Goal: Navigation & Orientation: Find specific page/section

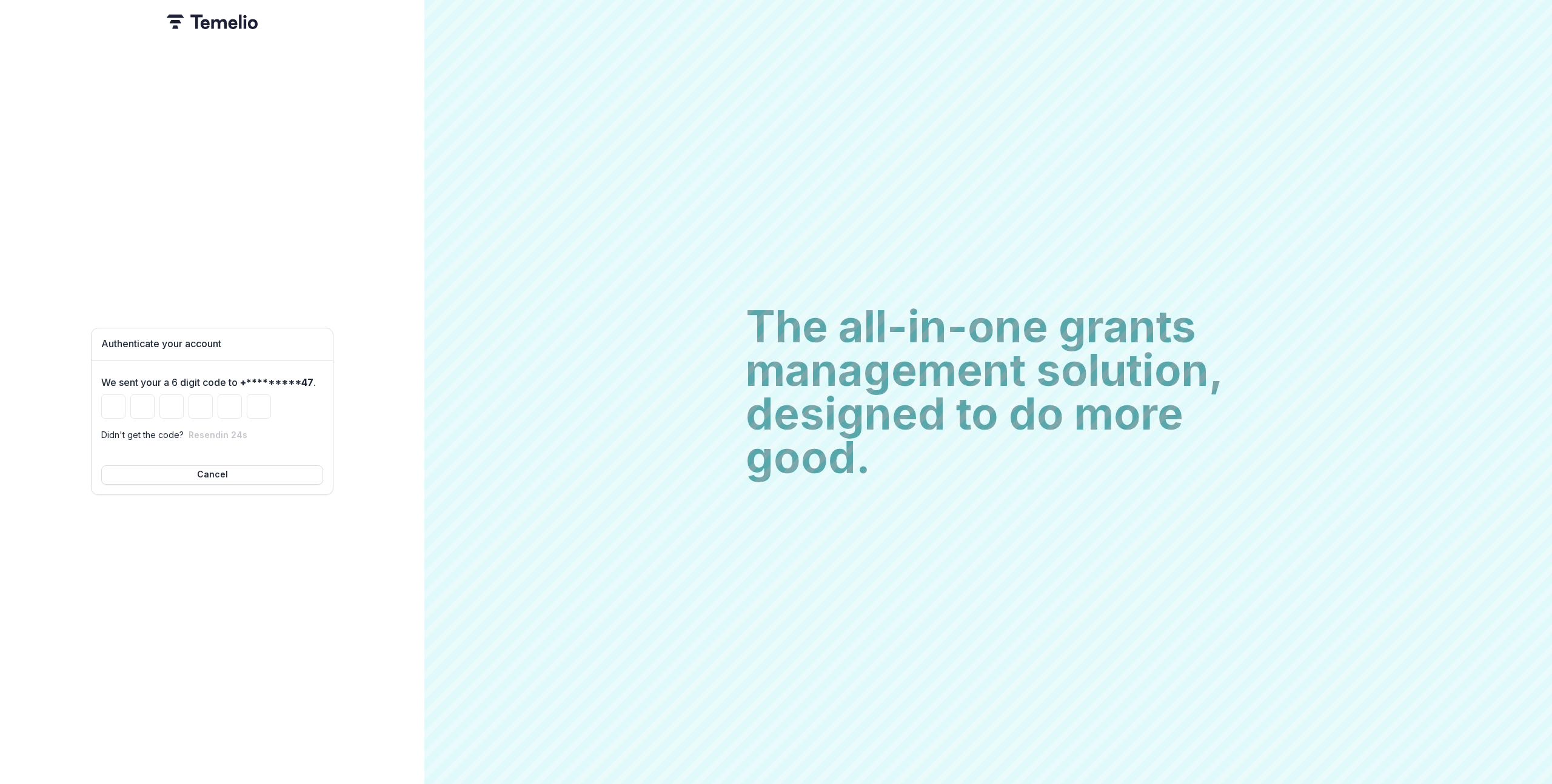
paste input "******"
type input "*"
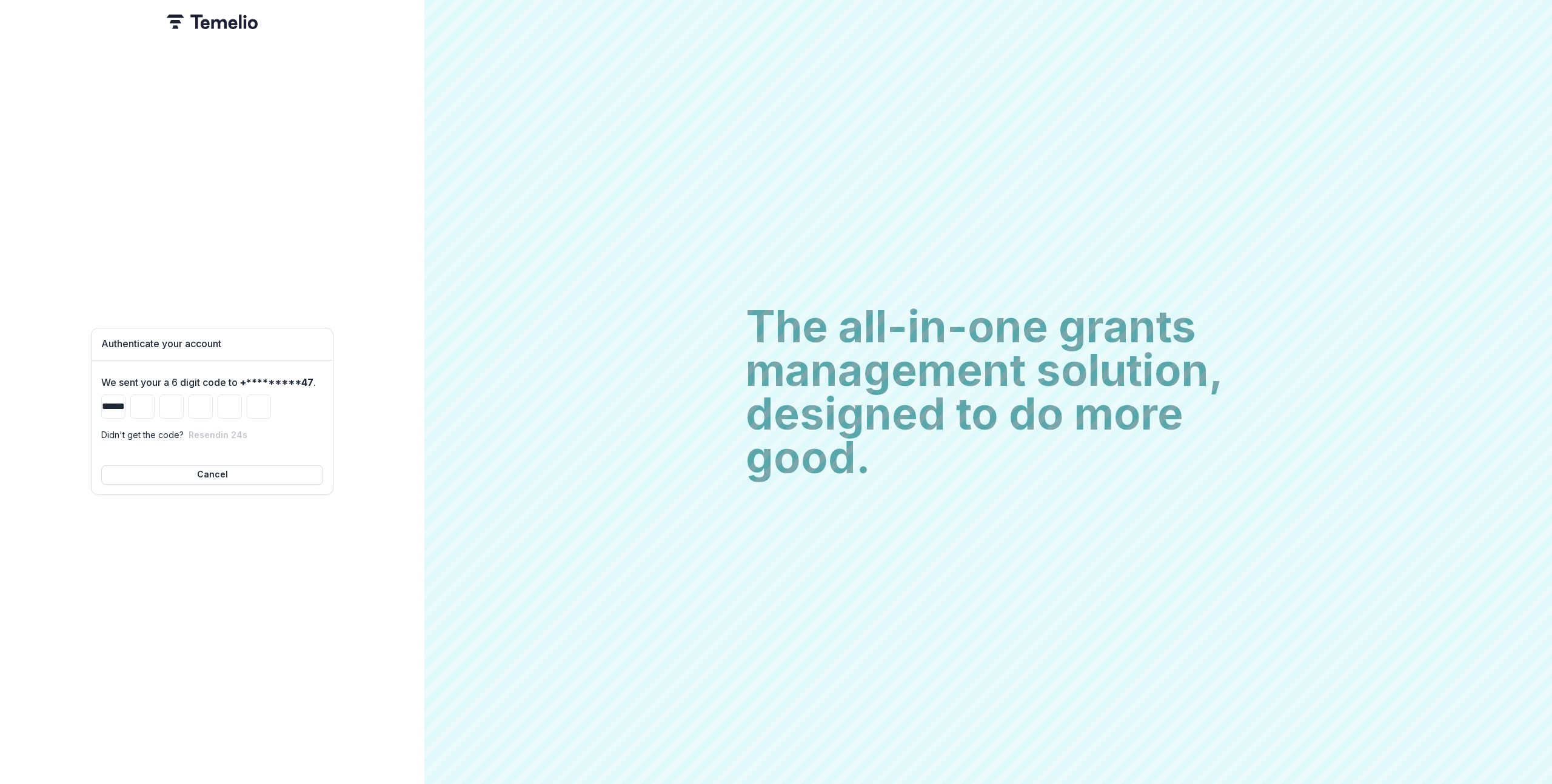
type input "*"
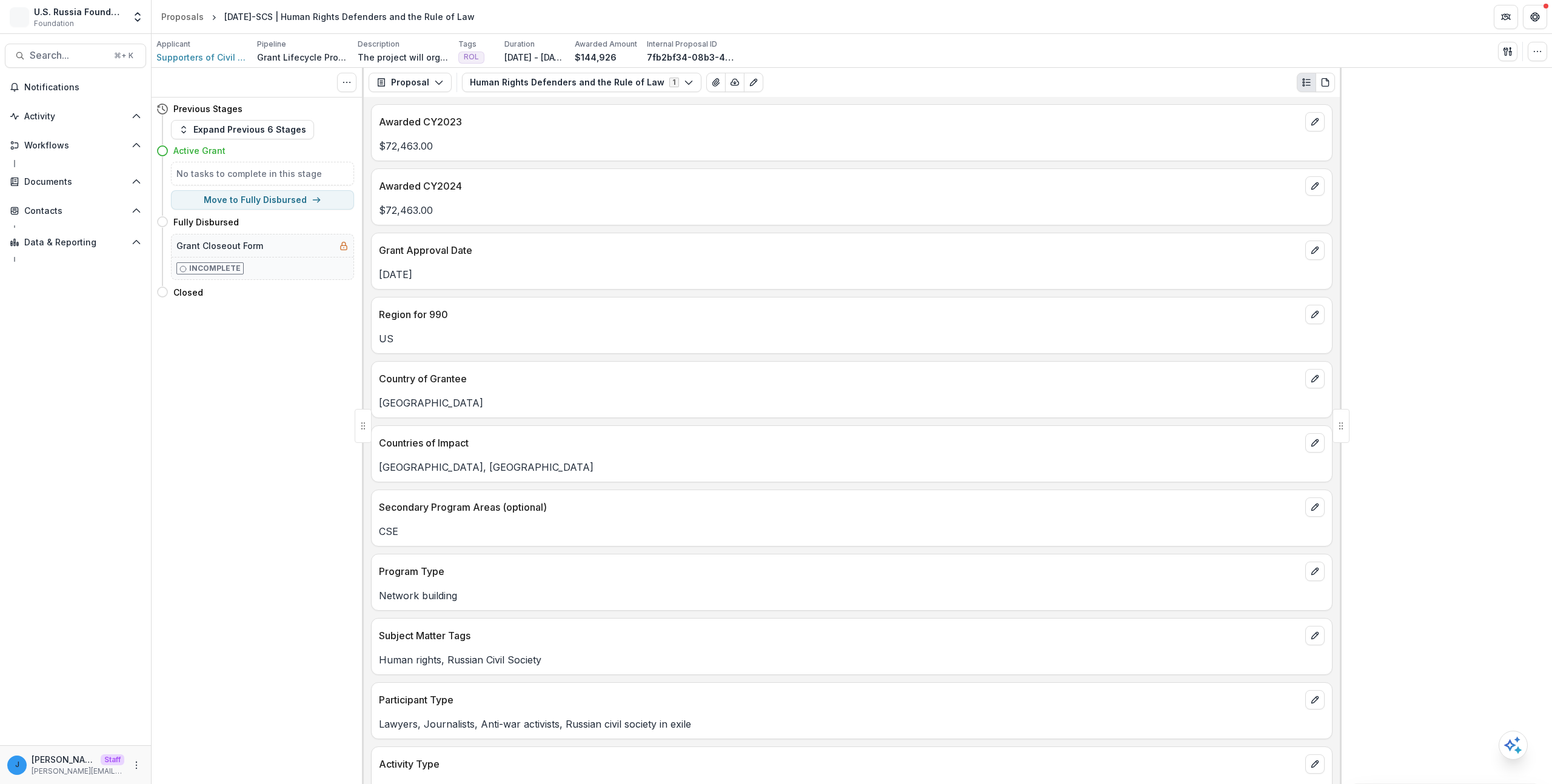
scroll to position [220, 0]
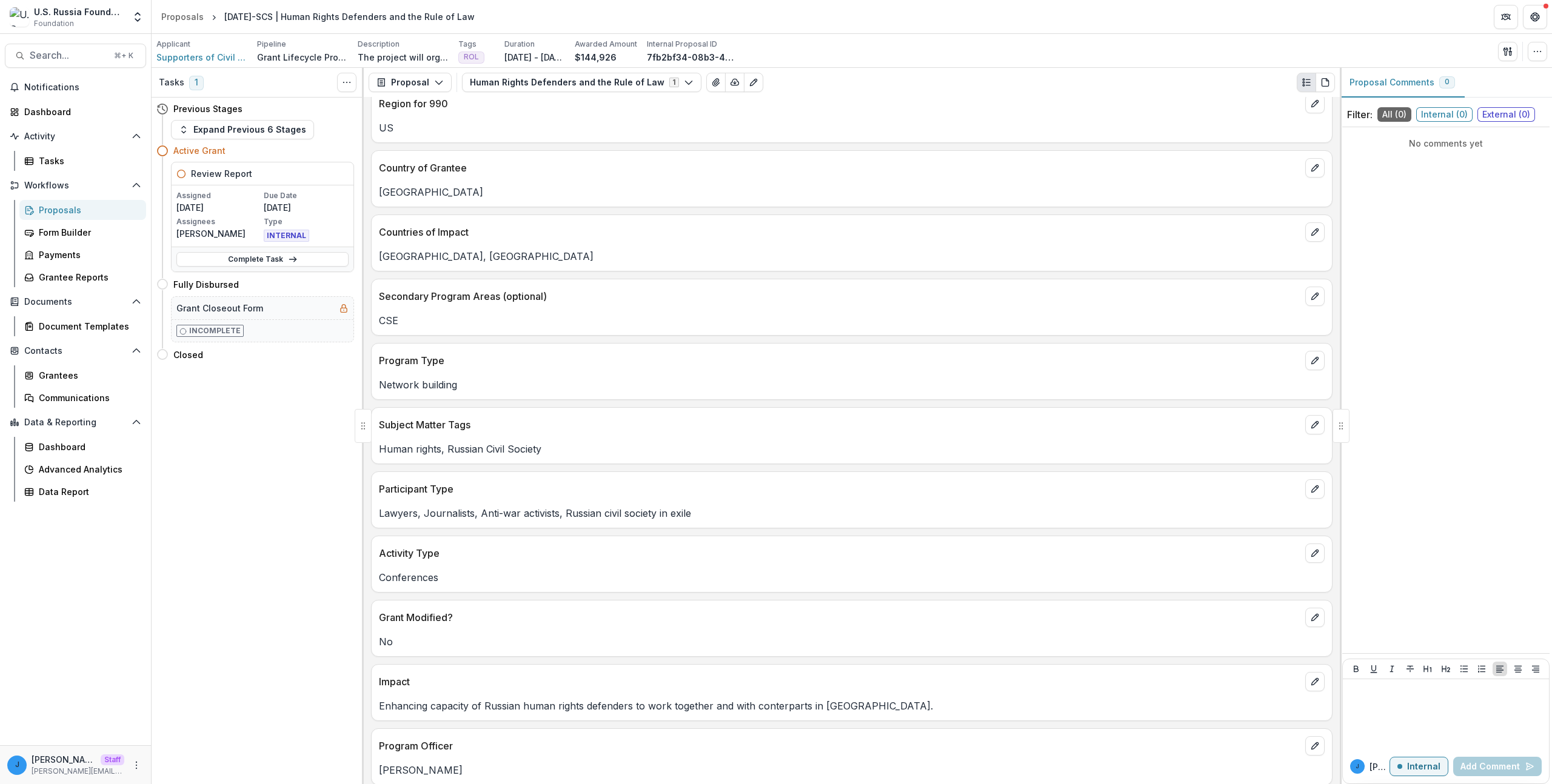
scroll to position [220, 0]
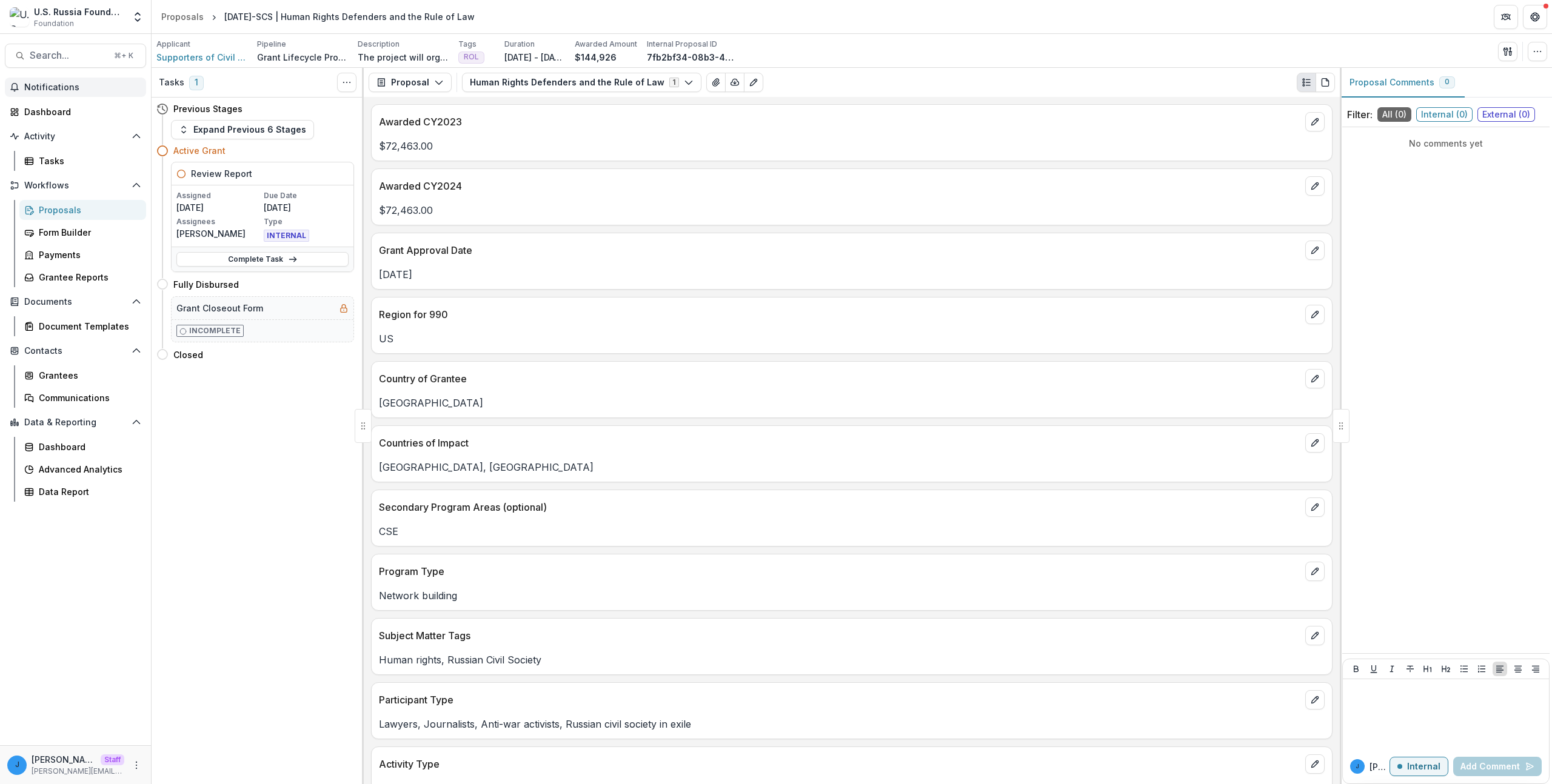
click at [62, 88] on span "Notifications" at bounding box center [83, 87] width 117 height 10
click at [55, 105] on div "Dashboard" at bounding box center [80, 111] width 112 height 13
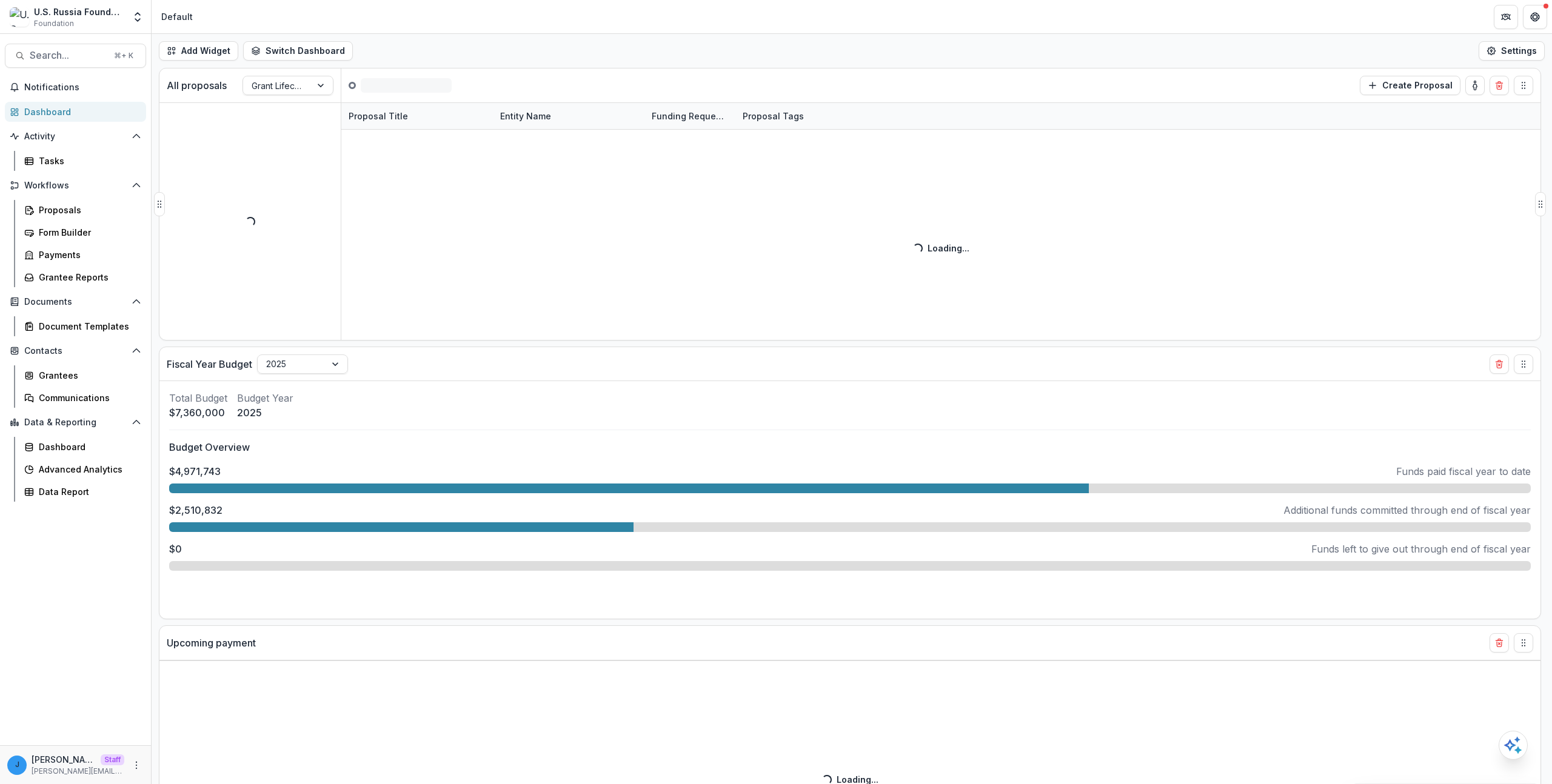
click at [557, 281] on div "Proposal Title Entity Name Funding Requested Proposal Tags Loading... Loading..." at bounding box center [941, 222] width 1199 height 238
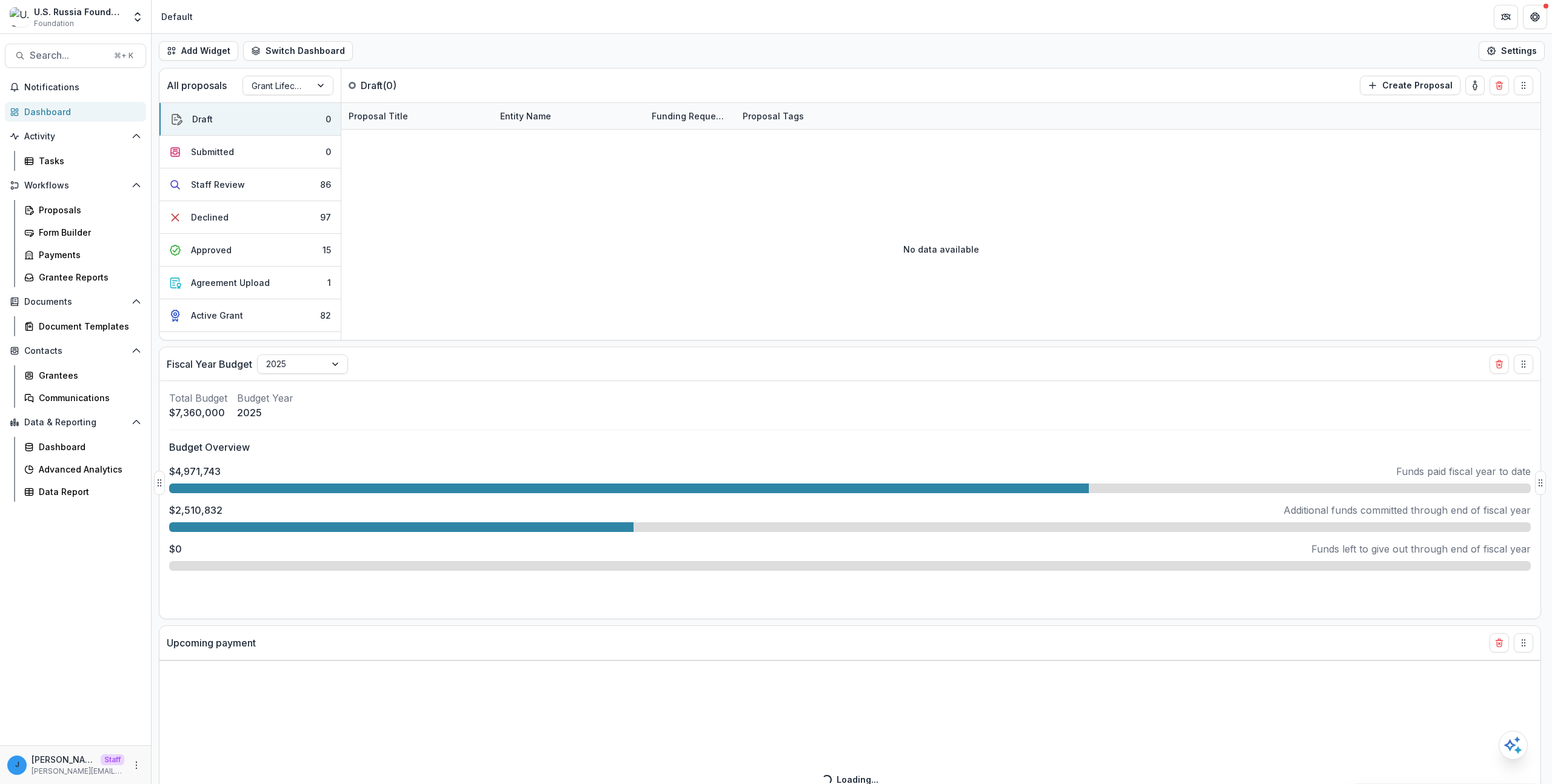
click at [687, 410] on div "Total Budget $7,360,000 Budget Year [DATE]" at bounding box center [850, 405] width 1362 height 29
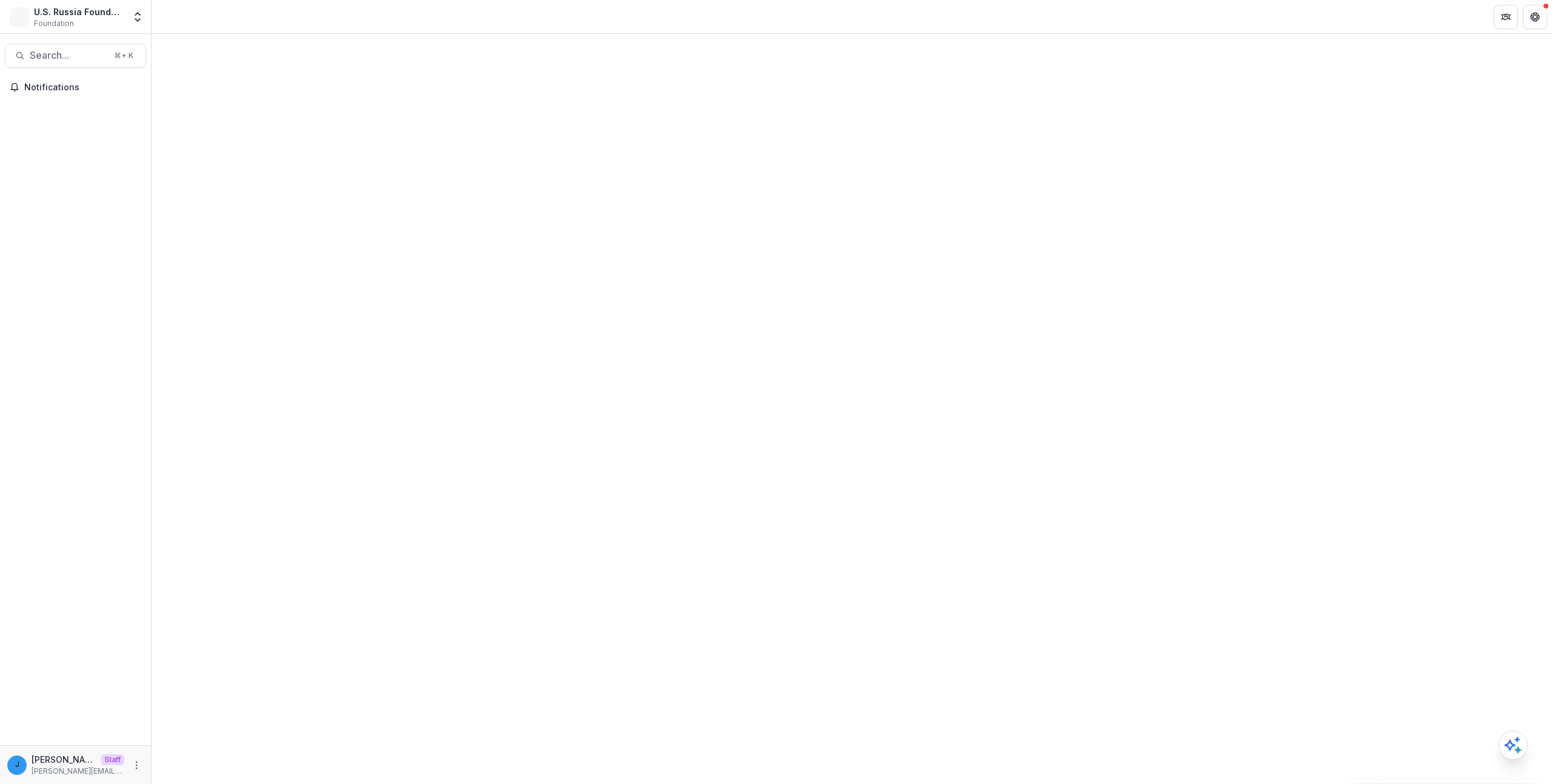
click at [706, 310] on div at bounding box center [852, 409] width 1401 height 750
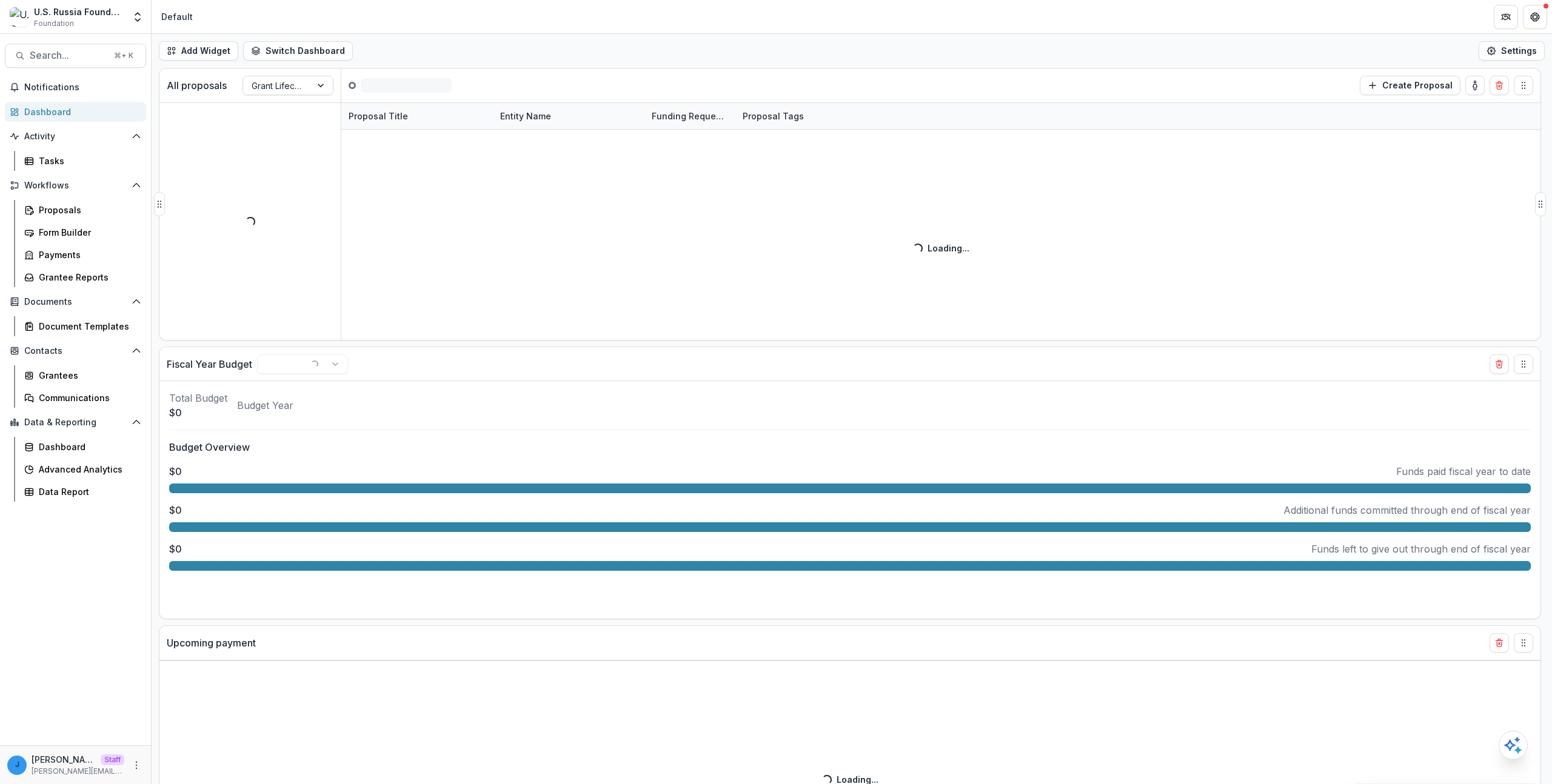
click at [617, 319] on div "Proposal Title Entity Name Funding Requested Proposal Tags Loading... Loading..." at bounding box center [941, 222] width 1199 height 238
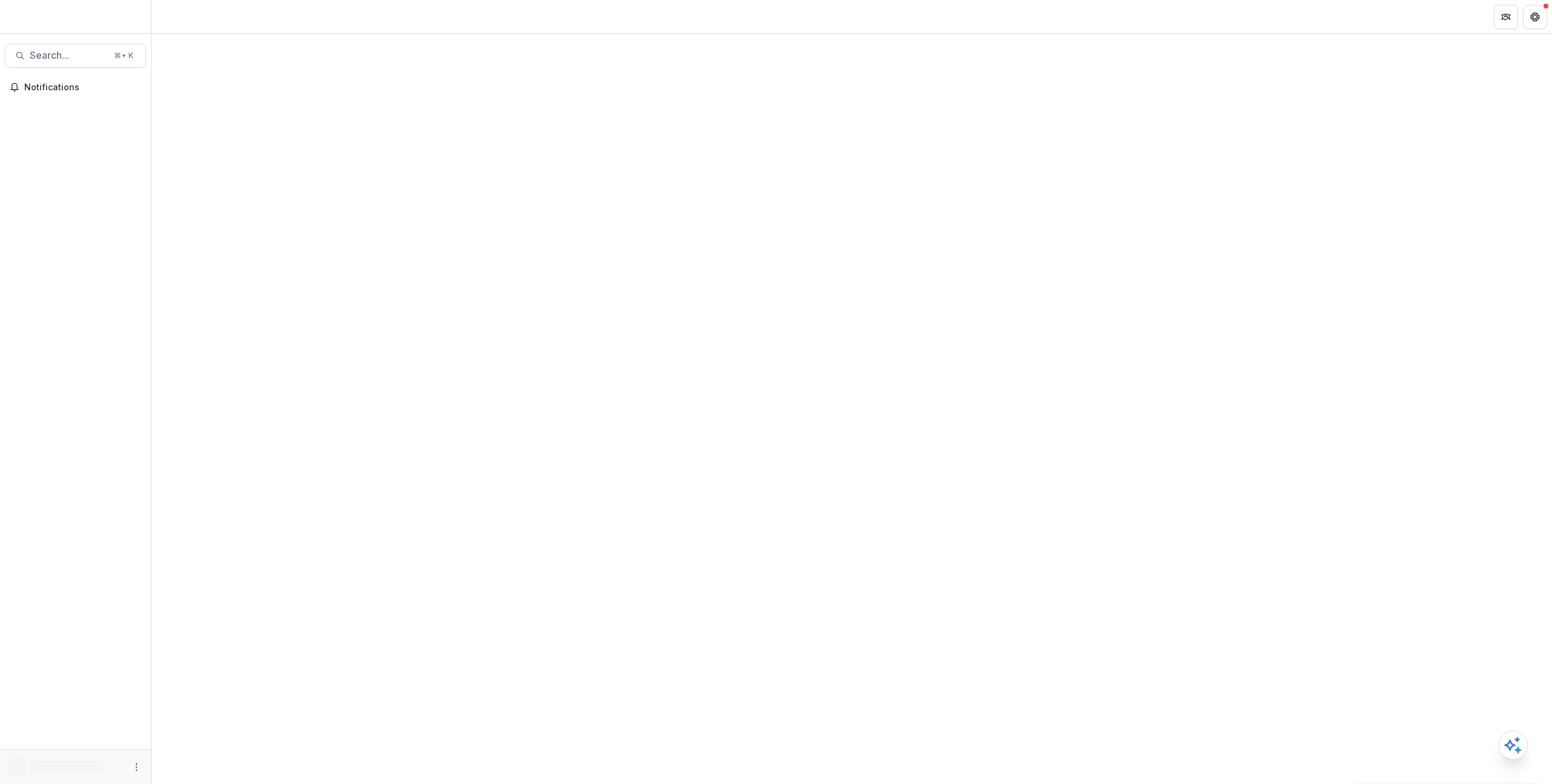
click at [114, 13] on div at bounding box center [75, 19] width 151 height 28
click at [136, 14] on div at bounding box center [75, 19] width 151 height 28
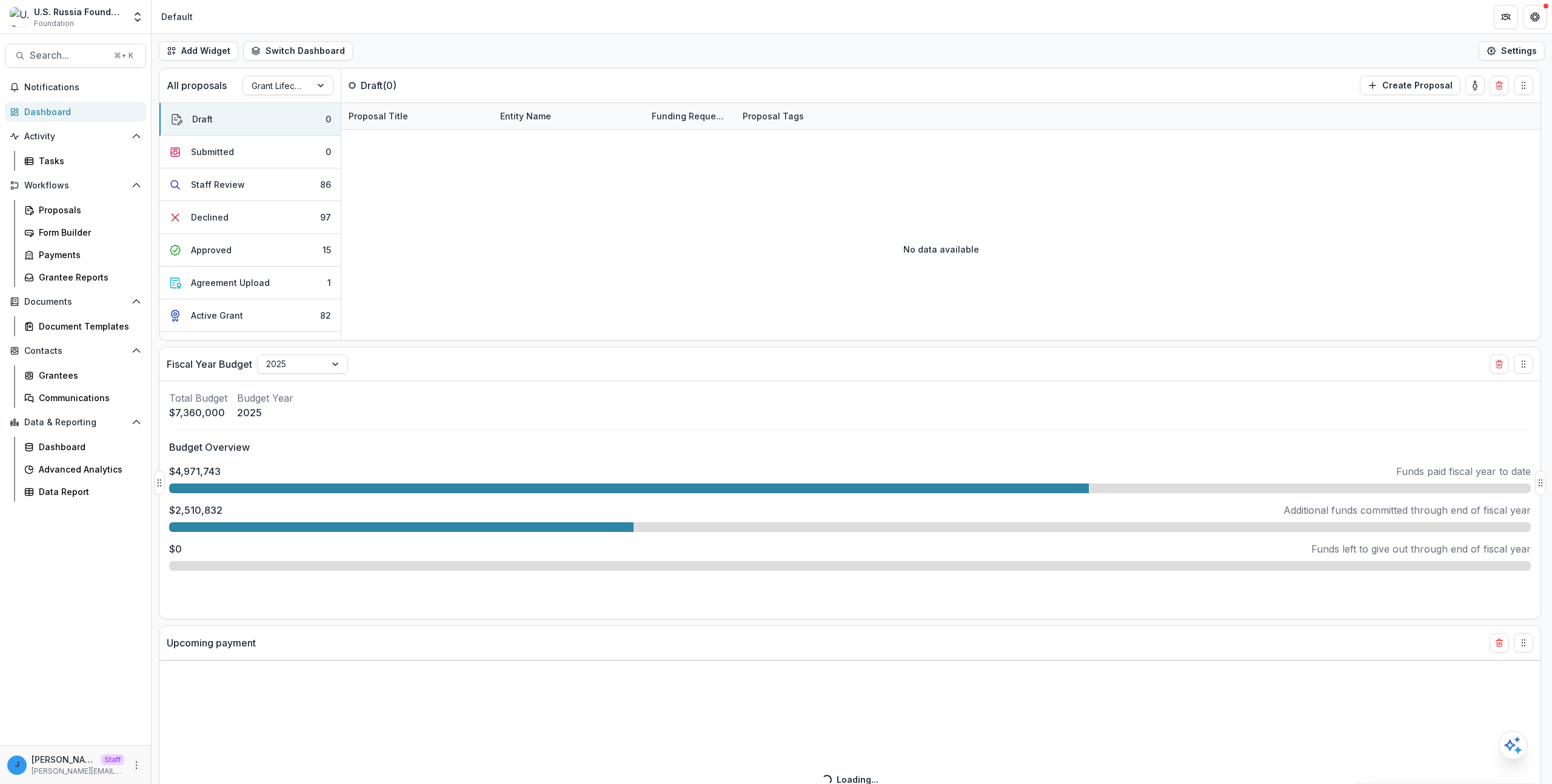
click at [1031, 403] on div "Total Budget $7,360,000 Budget Year [DATE]" at bounding box center [850, 405] width 1362 height 29
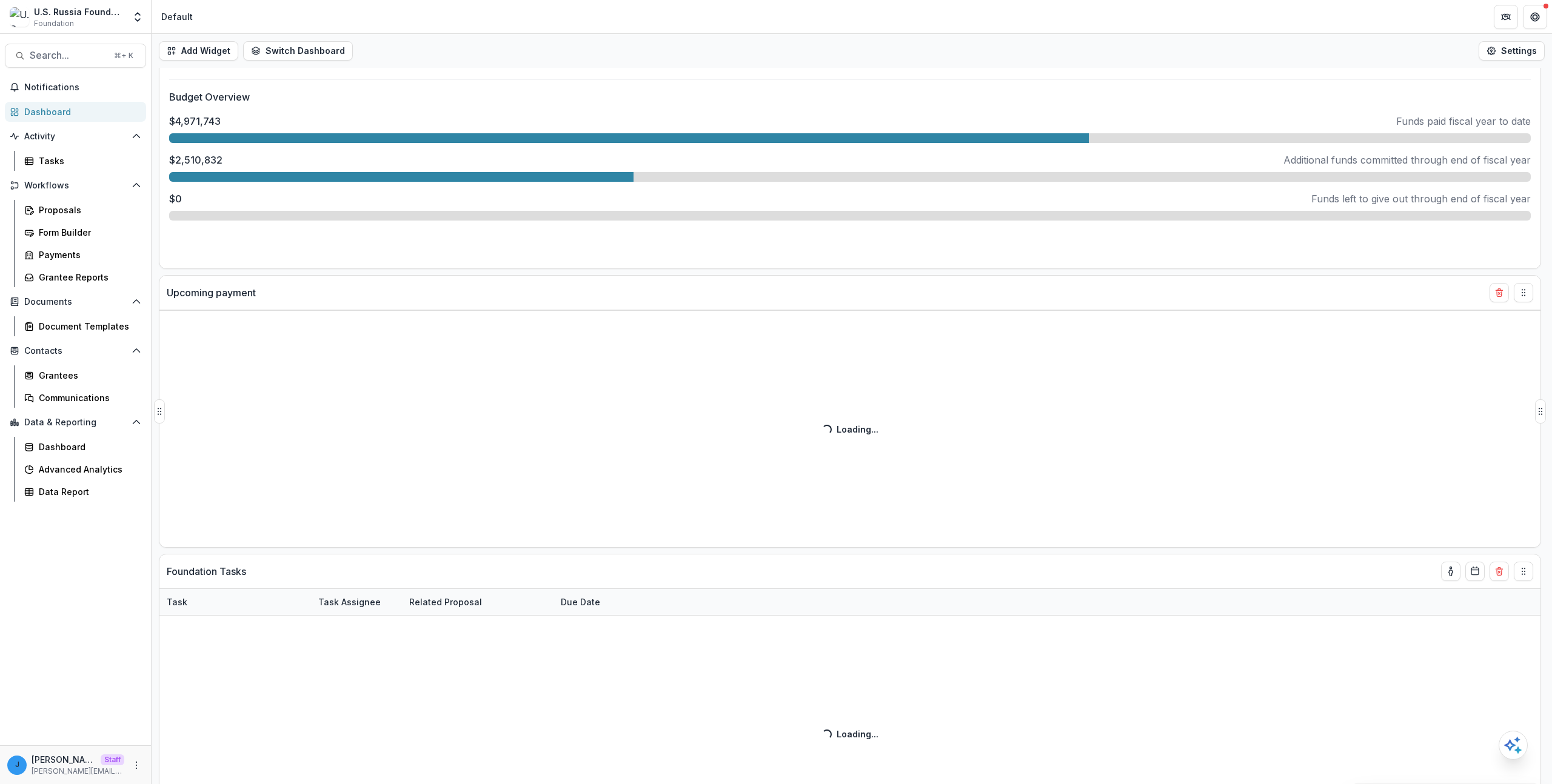
scroll to position [393, 0]
